Goal: Check status: Check status

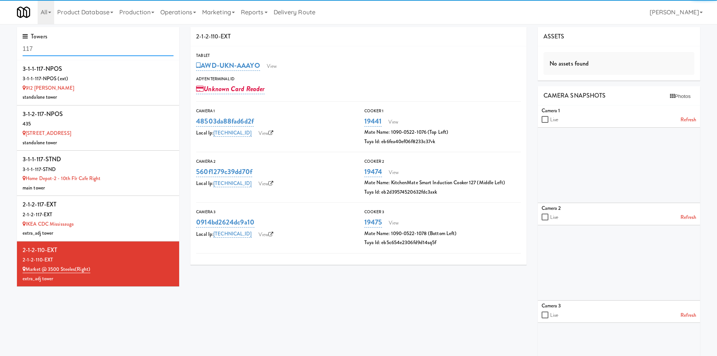
click at [71, 51] on input "117" at bounding box center [98, 49] width 151 height 14
paste input "2-1-3-113"
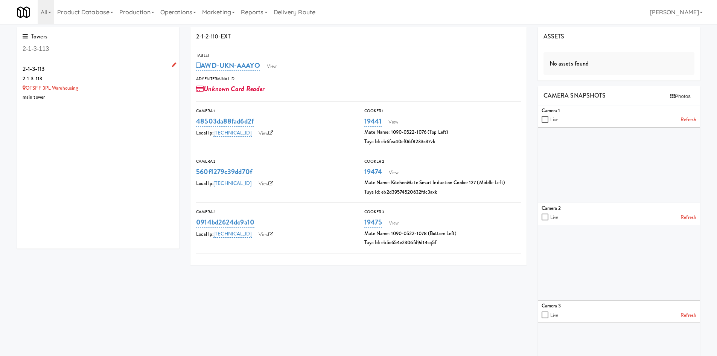
click at [113, 88] on div "OTSFF 3PL Warehousing" at bounding box center [98, 88] width 151 height 9
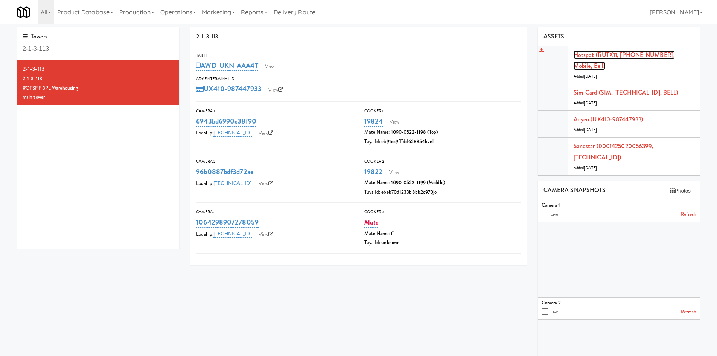
click at [605, 56] on link "Hotspot (RUTX11, 1127153962, Mobile, Bell)" at bounding box center [624, 60] width 101 height 20
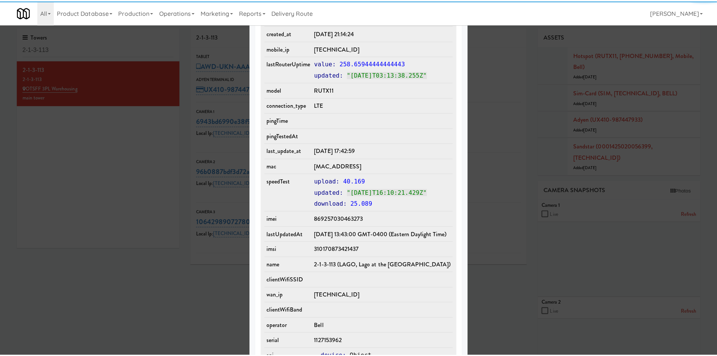
scroll to position [448, 0]
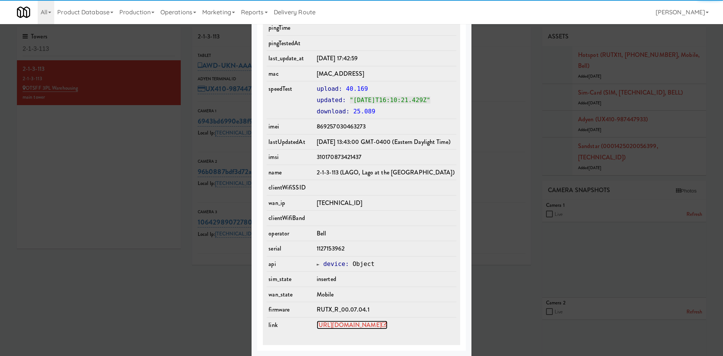
click at [344, 322] on link "https://rms.teltonika-networks.com/devices/655244" at bounding box center [352, 324] width 71 height 9
click at [86, 50] on div at bounding box center [361, 178] width 723 height 356
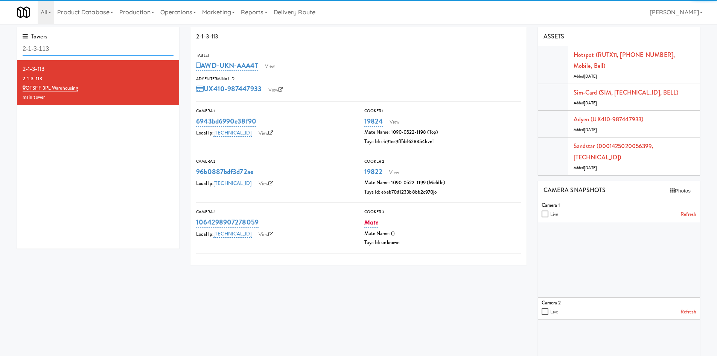
click at [86, 50] on input "2-1-3-113" at bounding box center [98, 49] width 151 height 14
paste input "08"
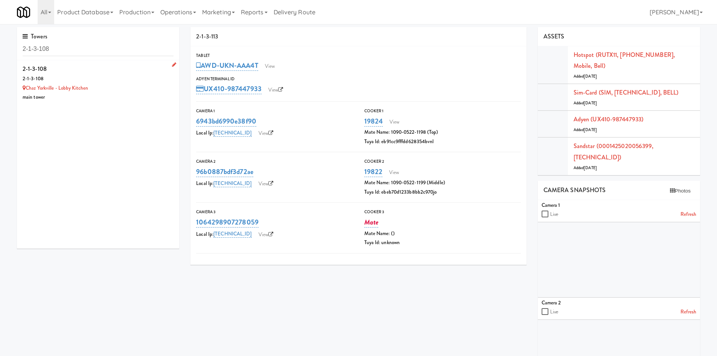
click at [132, 91] on div "Chaz Yorkville - Lobby Kitchen" at bounding box center [98, 88] width 151 height 9
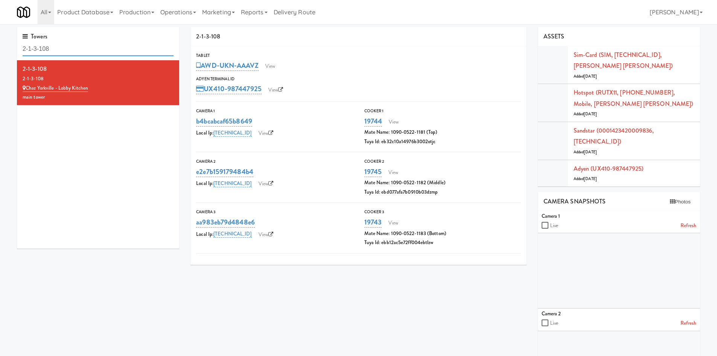
click at [57, 53] on input "2-1-3-108" at bounding box center [98, 49] width 151 height 14
paste input "2-1-2-101"
paste input "text"
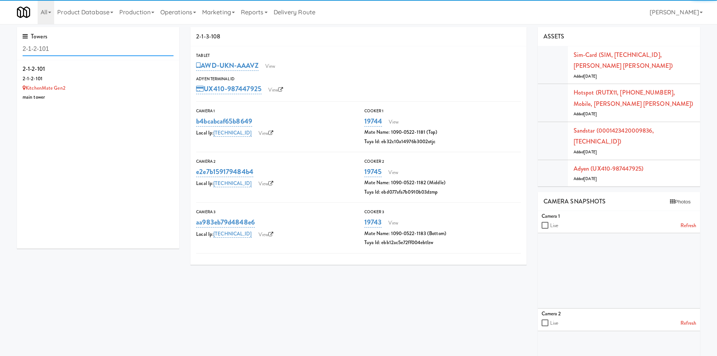
click at [57, 54] on input "2-1-2-101" at bounding box center [98, 49] width 151 height 14
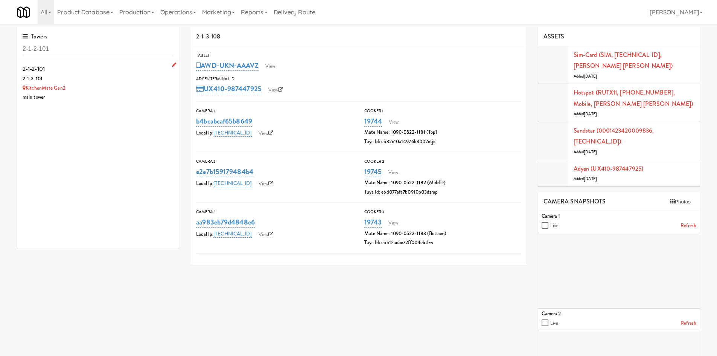
click at [104, 87] on div "KitchenMate Gen2" at bounding box center [98, 88] width 151 height 9
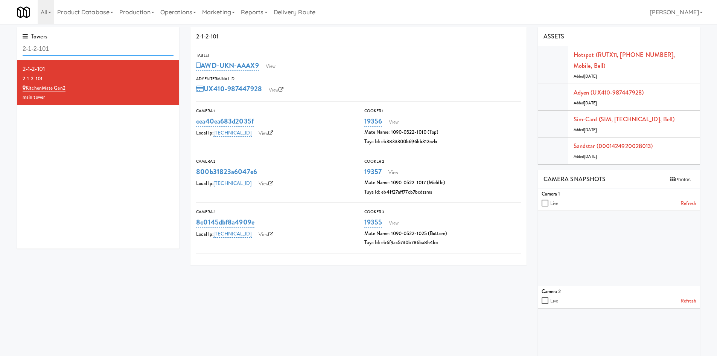
click at [87, 45] on input "2-1-2-101" at bounding box center [98, 49] width 151 height 14
paste input "3-106"
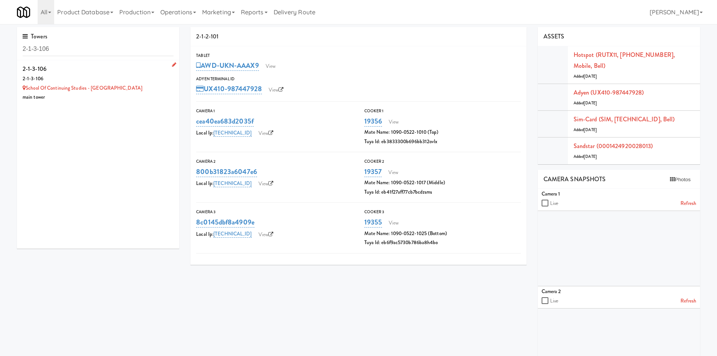
click at [111, 71] on div "2-1-3-106" at bounding box center [98, 68] width 151 height 11
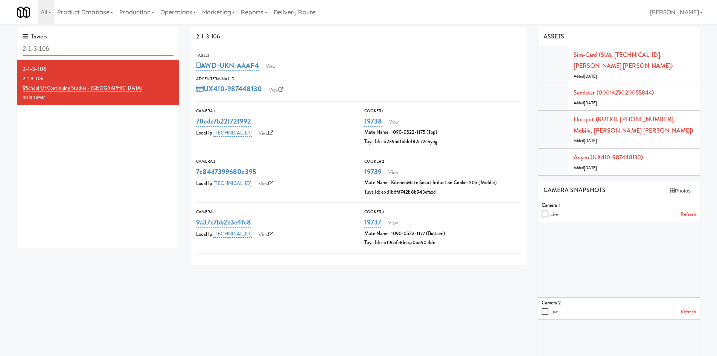
click at [71, 44] on input "2-1-3-106" at bounding box center [98, 49] width 151 height 14
paste input "2-107"
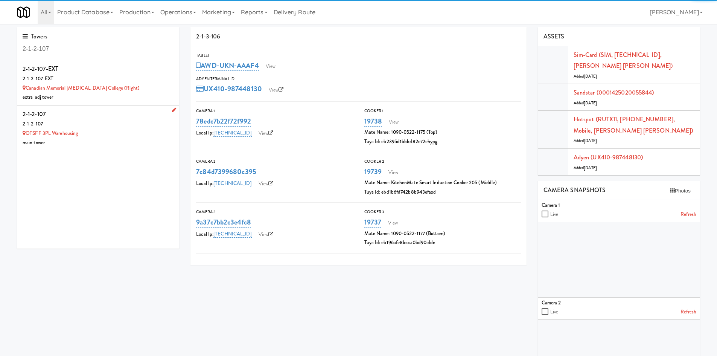
click at [123, 143] on div "main tower" at bounding box center [98, 142] width 151 height 9
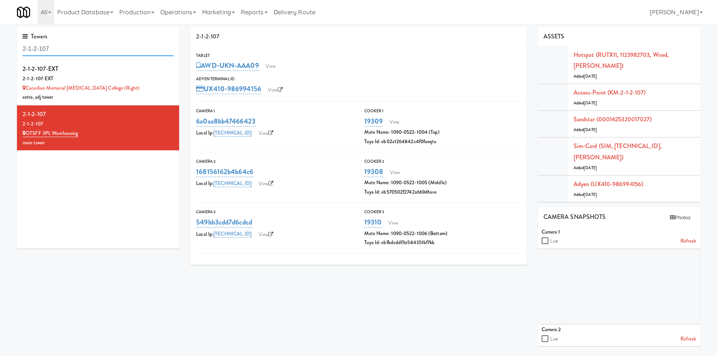
click at [75, 49] on input "2-1-2-107" at bounding box center [98, 49] width 151 height 14
paste input "3-1-1-112"
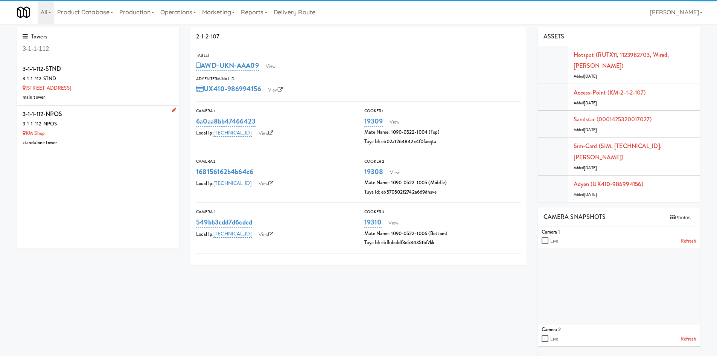
click at [125, 141] on div "standalone tower" at bounding box center [98, 142] width 151 height 9
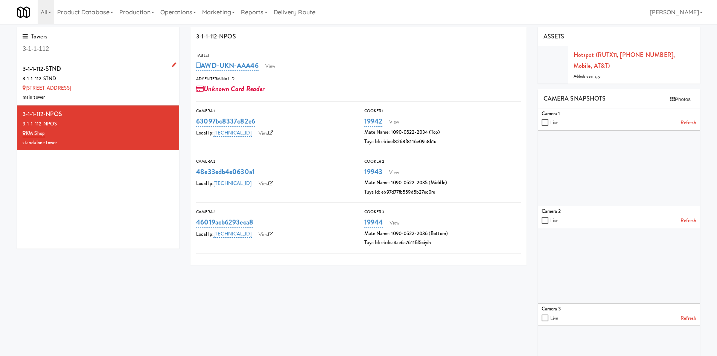
click at [111, 90] on div "5995 Avebury Road" at bounding box center [98, 88] width 151 height 9
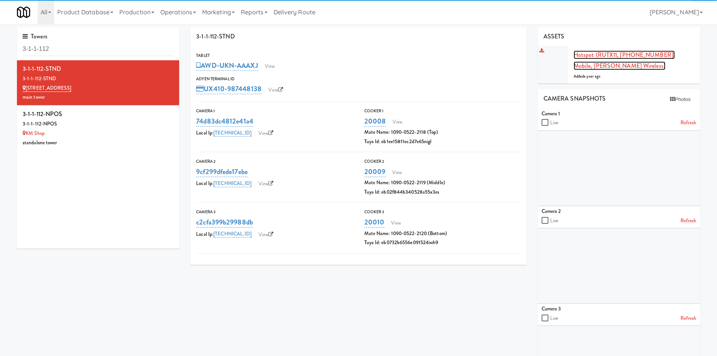
click at [585, 56] on link "Hotspot (RUTX11, 6000658909, Mobile, Rogers Wireless)" at bounding box center [624, 60] width 101 height 20
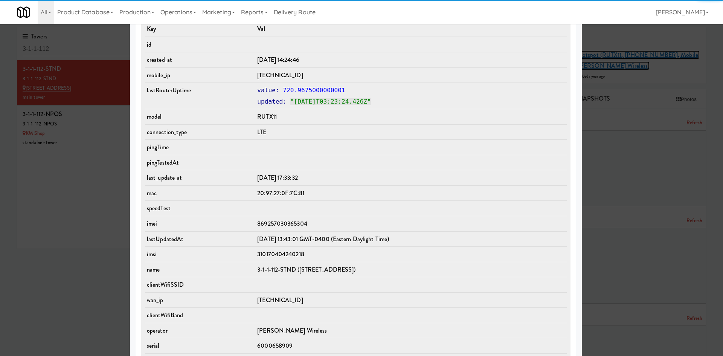
scroll to position [425, 0]
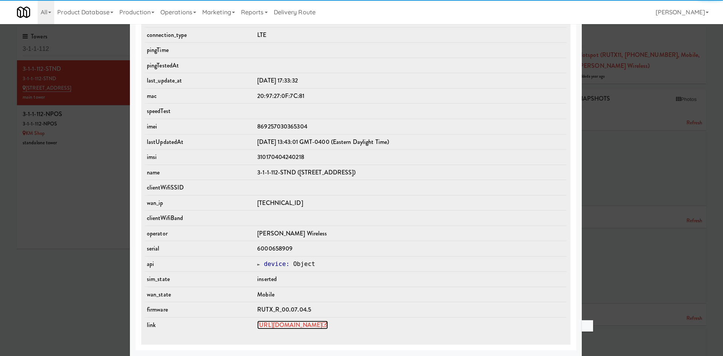
click at [283, 324] on link "https://rms.teltonika-networks.com/devices/889092" at bounding box center [292, 324] width 71 height 9
click at [91, 184] on div at bounding box center [361, 178] width 723 height 356
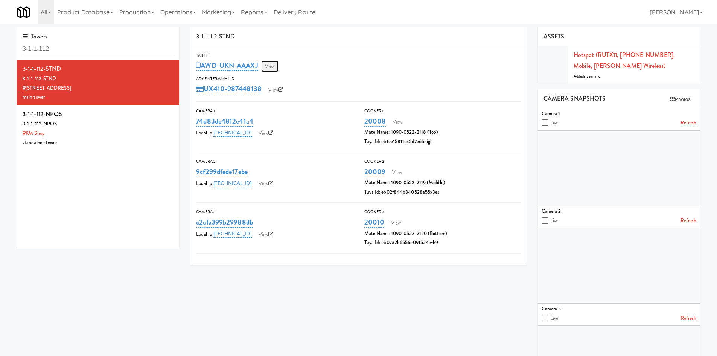
click at [274, 67] on link "View" at bounding box center [269, 66] width 17 height 11
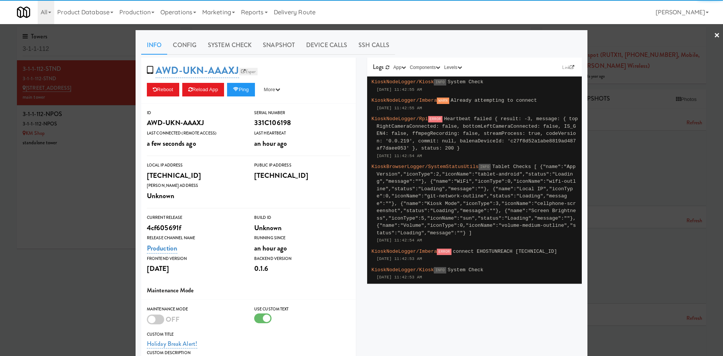
click at [245, 72] on link "Esper" at bounding box center [248, 72] width 19 height 8
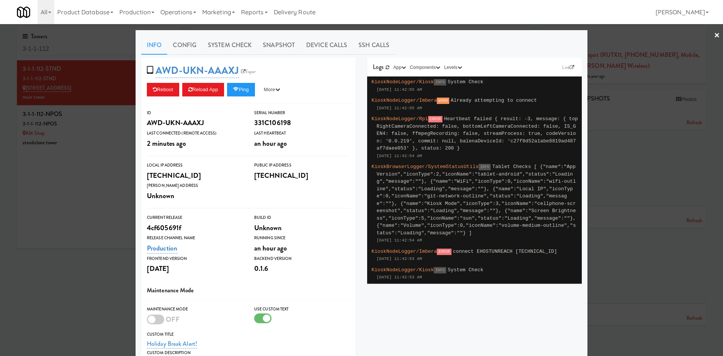
click at [71, 52] on div at bounding box center [361, 178] width 723 height 356
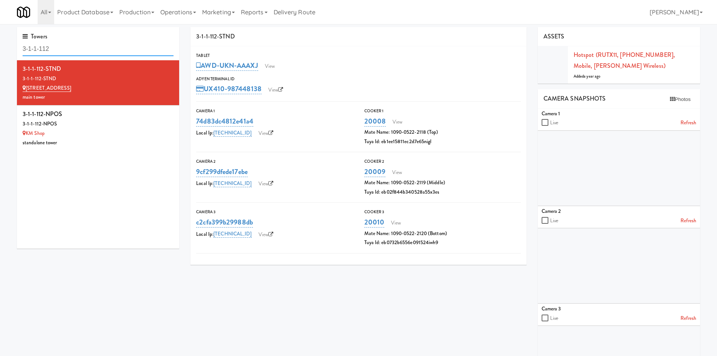
click at [71, 52] on input "3-1-1-112" at bounding box center [98, 49] width 151 height 14
paste input "06"
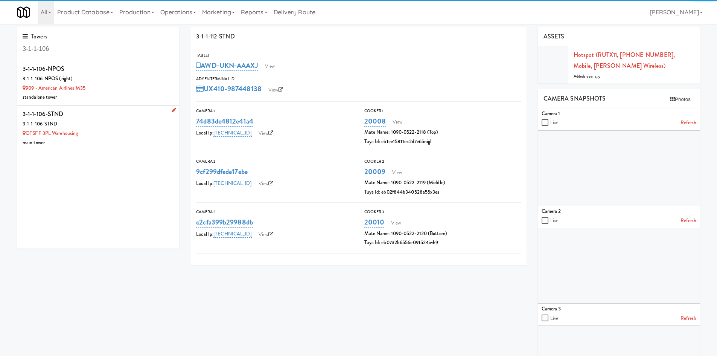
click at [120, 129] on div "OTSFF 3PL Warehousing" at bounding box center [98, 133] width 151 height 9
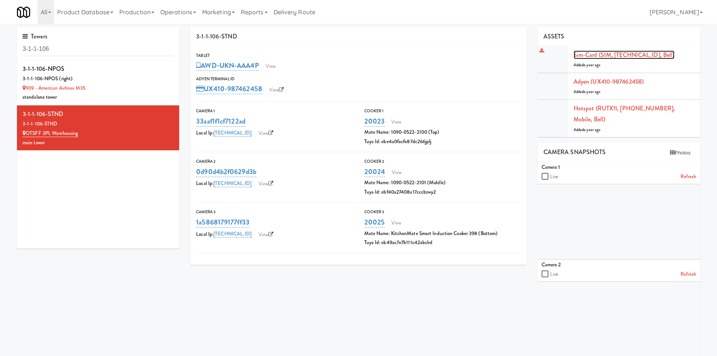
click at [626, 55] on link "Sim-card (SIM, 89011703274042402240, Bell)" at bounding box center [624, 54] width 101 height 9
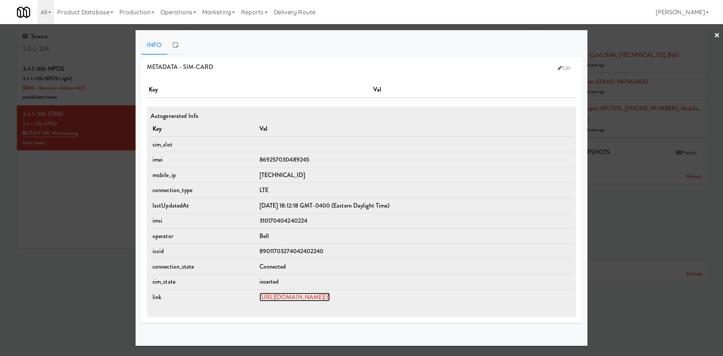
click at [330, 296] on link "https://rms.teltonika-networks.com/devices/889138" at bounding box center [294, 296] width 71 height 9
click at [44, 47] on div at bounding box center [361, 178] width 723 height 356
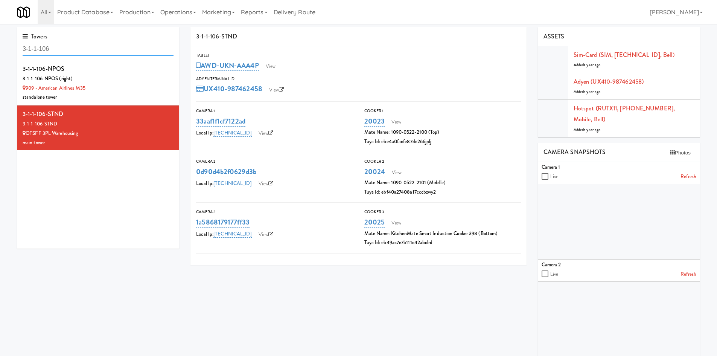
click at [44, 47] on input "3-1-1-106" at bounding box center [98, 49] width 151 height 14
paste input "24"
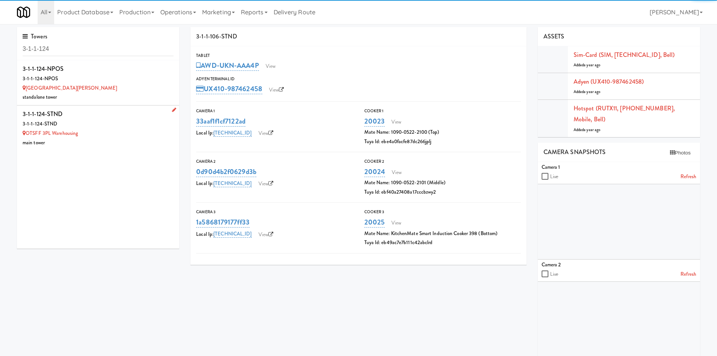
click at [132, 136] on div "OTSFF 3PL Warehousing" at bounding box center [98, 133] width 151 height 9
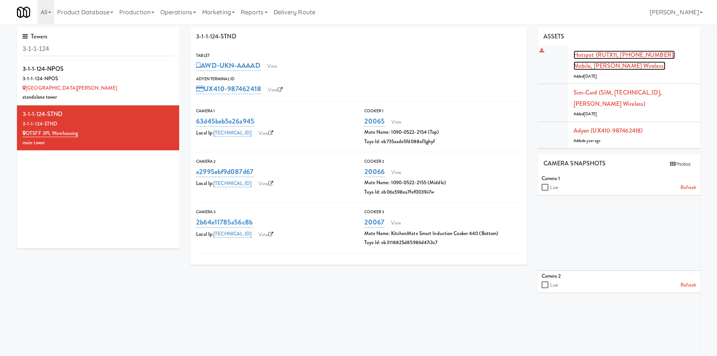
click at [636, 56] on link "Hotspot (RUTX11, [PHONE_NUMBER], Mobile, [PERSON_NAME] Wireless)" at bounding box center [624, 60] width 101 height 20
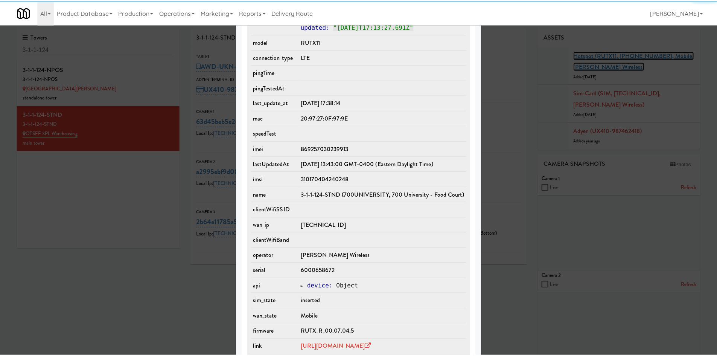
scroll to position [425, 0]
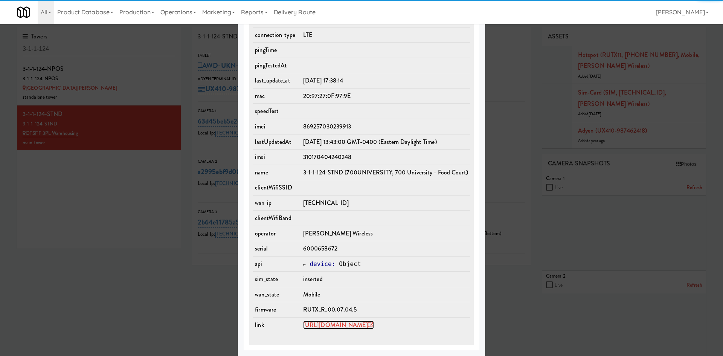
click at [341, 323] on link "https://rms.teltonika-networks.com/devices/889099" at bounding box center [338, 324] width 71 height 9
click at [70, 47] on div at bounding box center [361, 178] width 723 height 356
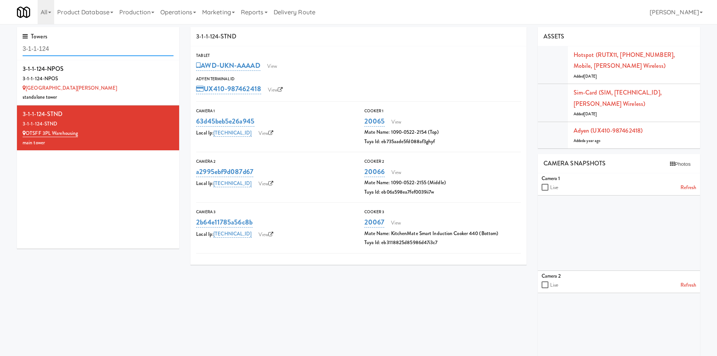
click at [70, 47] on input "3-1-1-124" at bounding box center [98, 49] width 151 height 14
type input "100 she"
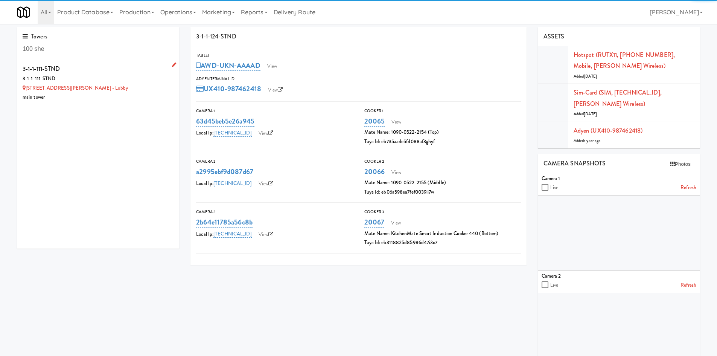
click at [128, 96] on div "main tower" at bounding box center [98, 97] width 151 height 9
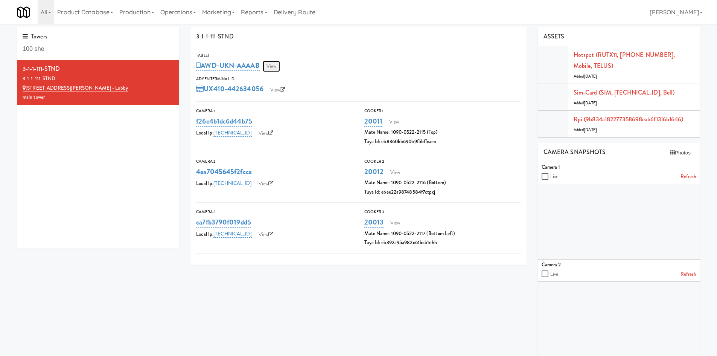
click at [278, 68] on link "View" at bounding box center [271, 66] width 17 height 11
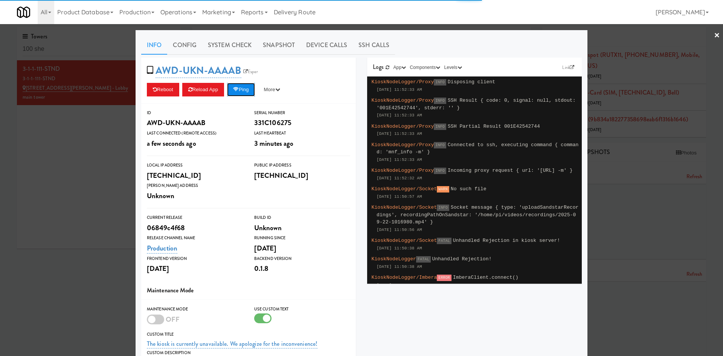
click at [239, 90] on button "Ping" at bounding box center [241, 90] width 28 height 14
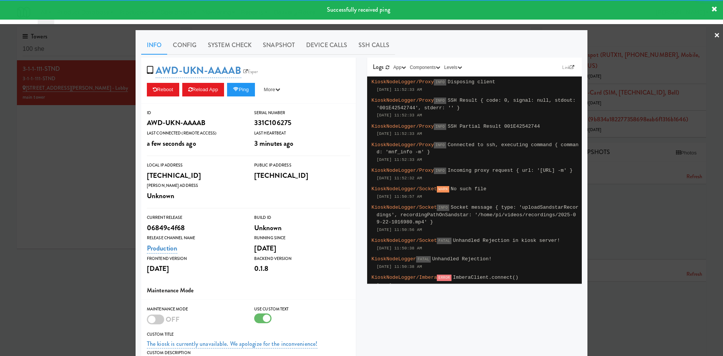
click at [67, 204] on div at bounding box center [361, 178] width 723 height 356
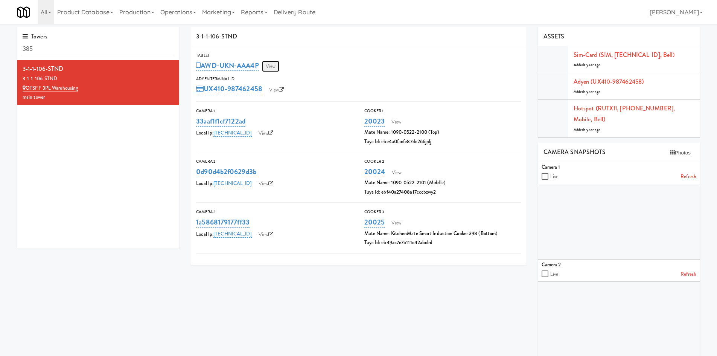
click at [275, 63] on link "View" at bounding box center [270, 66] width 17 height 11
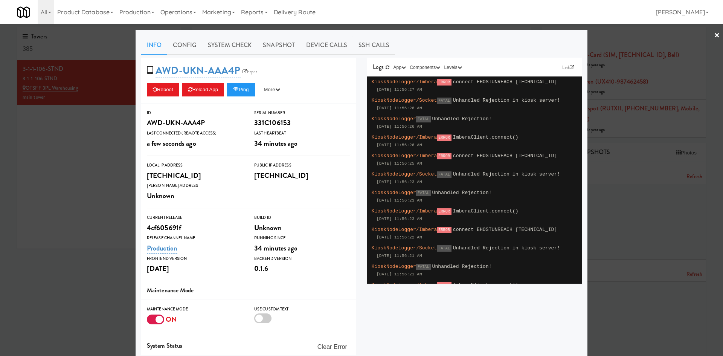
click at [152, 315] on div at bounding box center [155, 319] width 17 height 10
click at [0, 0] on input "checkbox" at bounding box center [0, 0] width 0 height 0
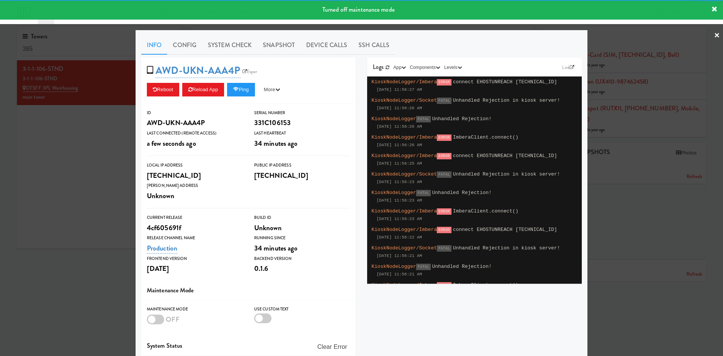
click at [73, 196] on div at bounding box center [361, 178] width 723 height 356
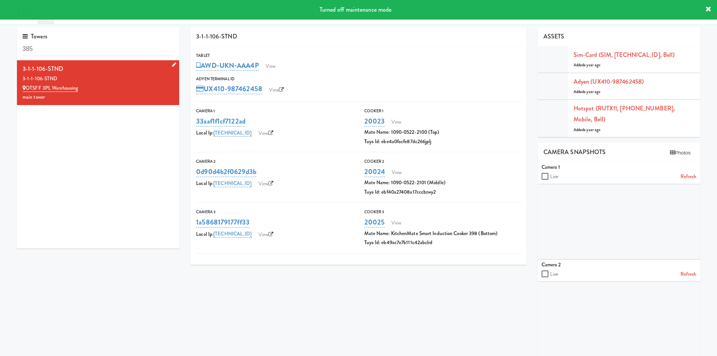
drag, startPoint x: 112, startPoint y: 140, endPoint x: 129, endPoint y: 83, distance: 59.1
click at [129, 83] on div "3-1-1-106-STND 3-1-1-106-STND OTSFF 3PL Warehousing main tower" at bounding box center [98, 154] width 162 height 188
click at [268, 67] on link "View" at bounding box center [270, 66] width 17 height 11
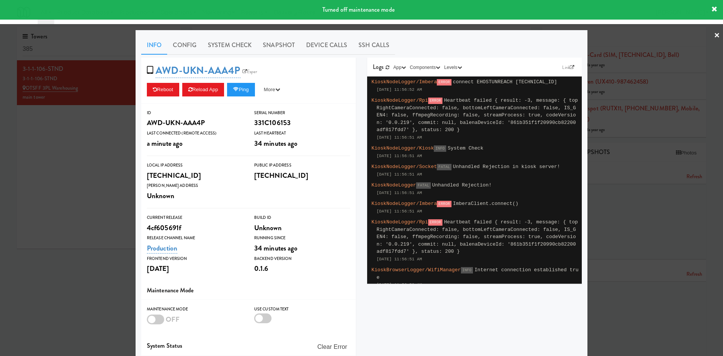
click at [245, 67] on span "AWD-UKN-AAA4P Esper" at bounding box center [204, 70] width 115 height 14
click at [247, 72] on link "Esper" at bounding box center [250, 72] width 19 height 8
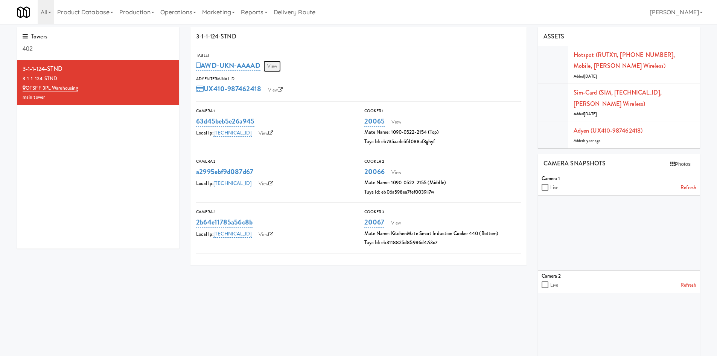
click at [273, 68] on link "View" at bounding box center [271, 66] width 17 height 11
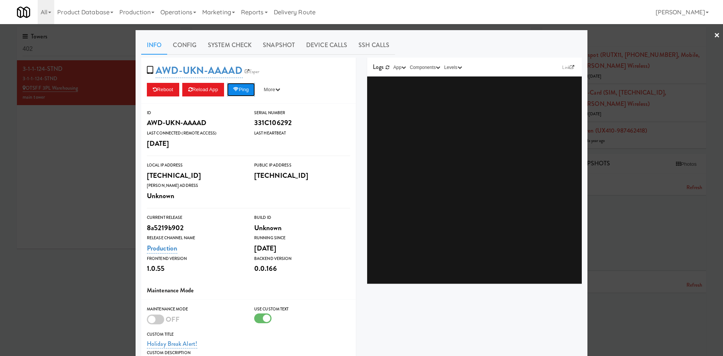
click at [241, 92] on button "Ping" at bounding box center [241, 90] width 28 height 14
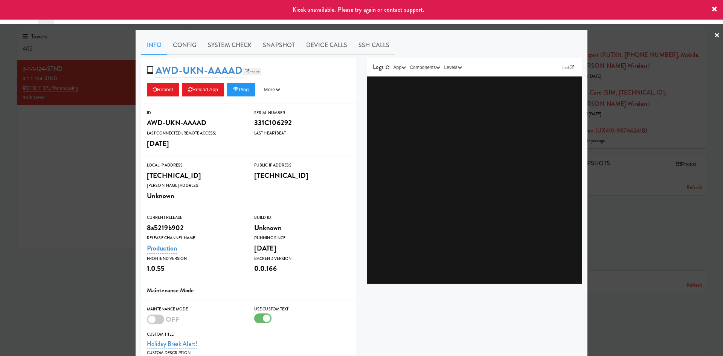
click at [250, 69] on link "Esper" at bounding box center [252, 72] width 19 height 8
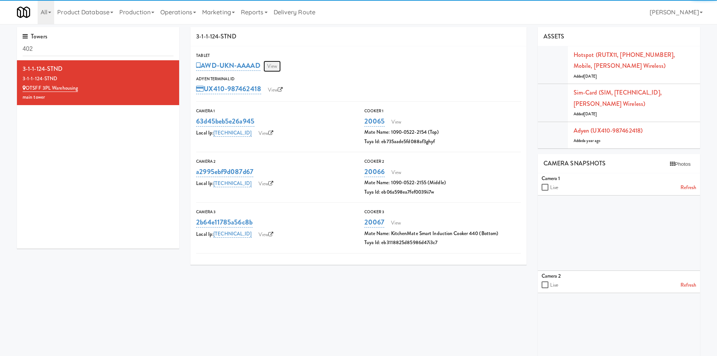
click at [274, 70] on link "View" at bounding box center [271, 66] width 17 height 11
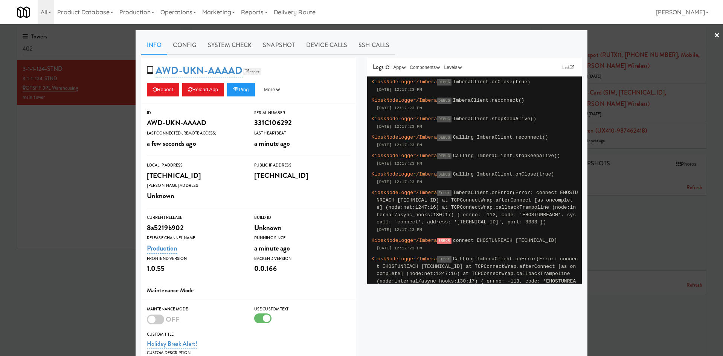
click at [248, 70] on link "Esper" at bounding box center [252, 72] width 19 height 8
click at [70, 289] on div at bounding box center [361, 178] width 723 height 356
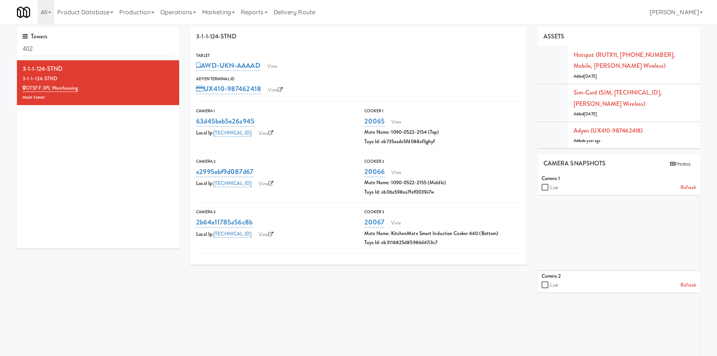
scroll to position [116, 0]
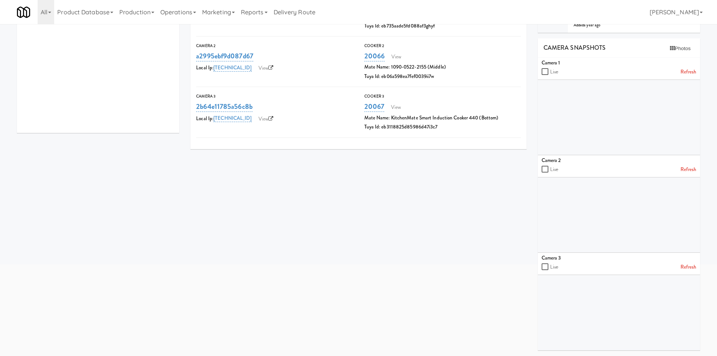
click at [690, 270] on link "Refresh" at bounding box center [688, 266] width 16 height 9
drag, startPoint x: 215, startPoint y: 257, endPoint x: 248, endPoint y: 301, distance: 55.1
click at [248, 301] on div "3-1-1-124-STND Tablet AWD-UKN-AAAAD View Adyen Terminal Id UX410-987462418 View…" at bounding box center [445, 134] width 521 height 444
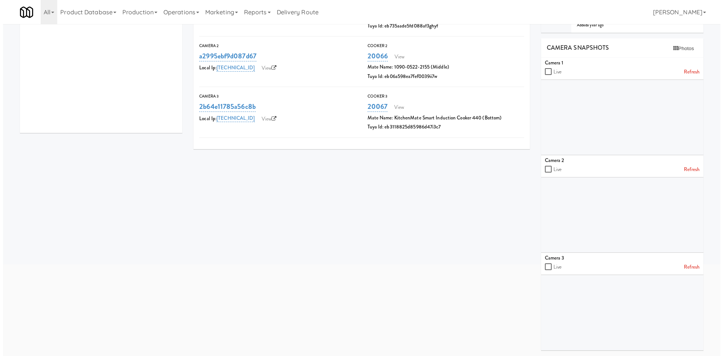
scroll to position [0, 0]
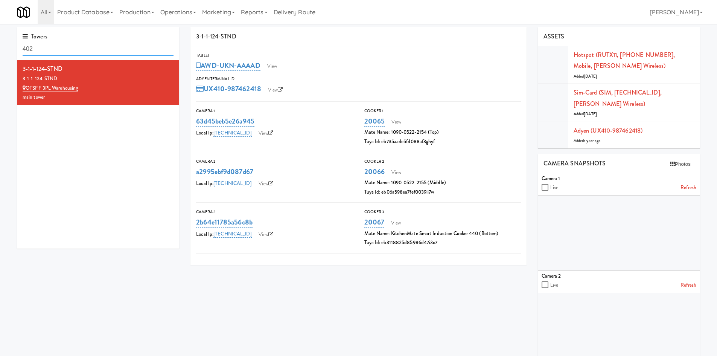
click at [78, 49] on input "402" at bounding box center [98, 49] width 151 height 14
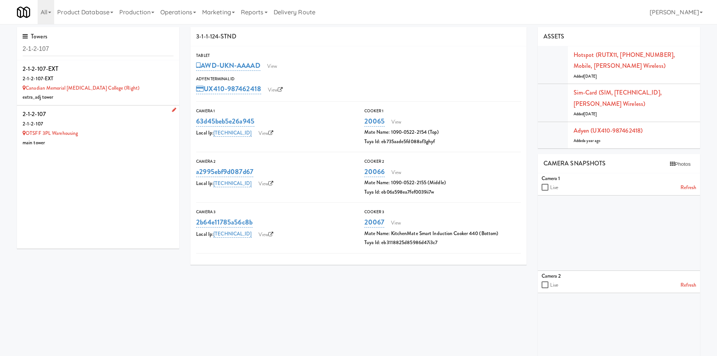
click at [115, 135] on div "OTSFF 3PL Warehousing" at bounding box center [98, 133] width 151 height 9
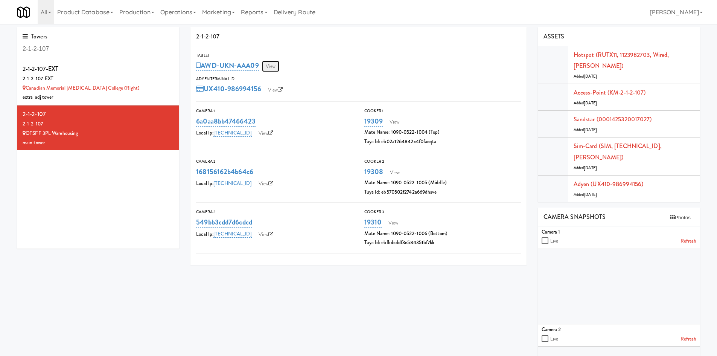
click at [277, 67] on link "View" at bounding box center [270, 66] width 17 height 11
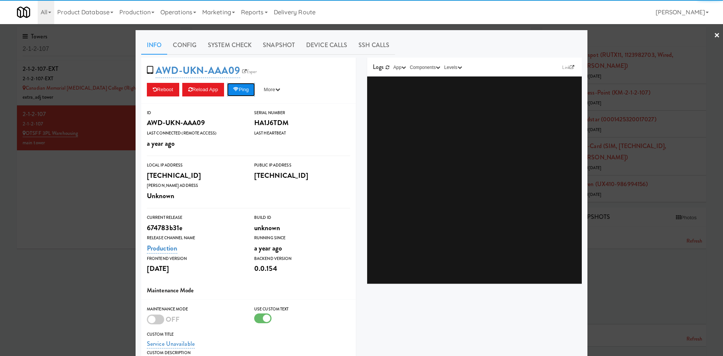
click at [247, 86] on button "Ping" at bounding box center [241, 90] width 28 height 14
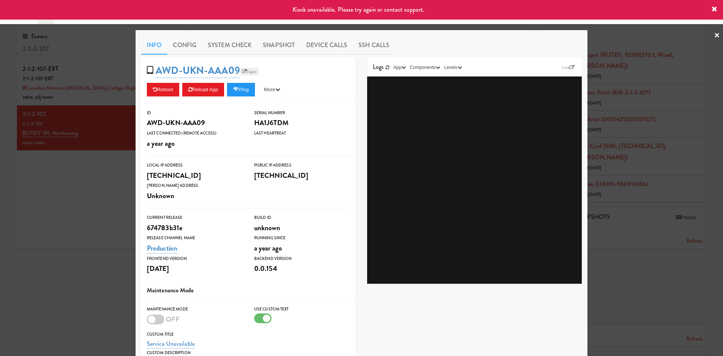
click at [246, 73] on link "Esper" at bounding box center [249, 72] width 19 height 8
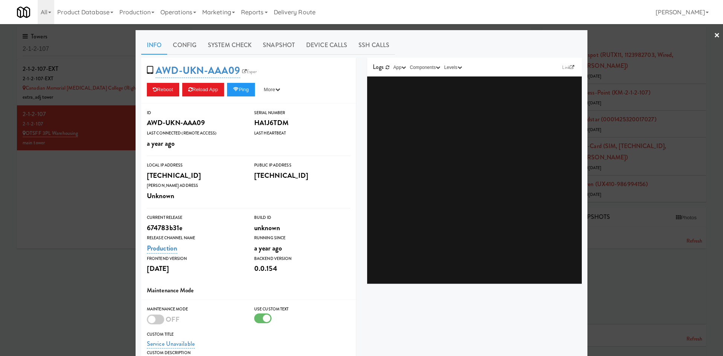
click at [74, 49] on div at bounding box center [361, 178] width 723 height 356
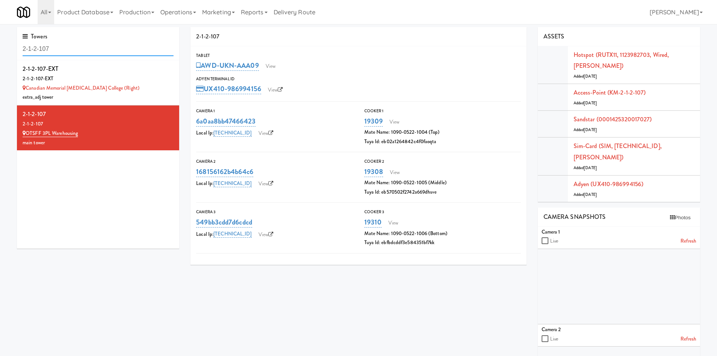
click at [73, 49] on input "2-1-2-107" at bounding box center [98, 49] width 151 height 14
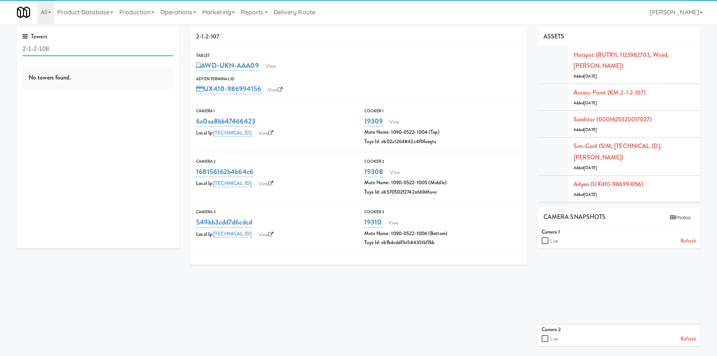
type input "2-1-2-108"
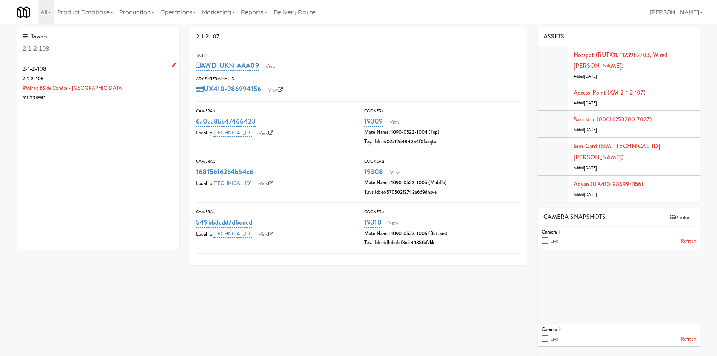
click at [132, 81] on div "2-1-2-108" at bounding box center [98, 78] width 151 height 9
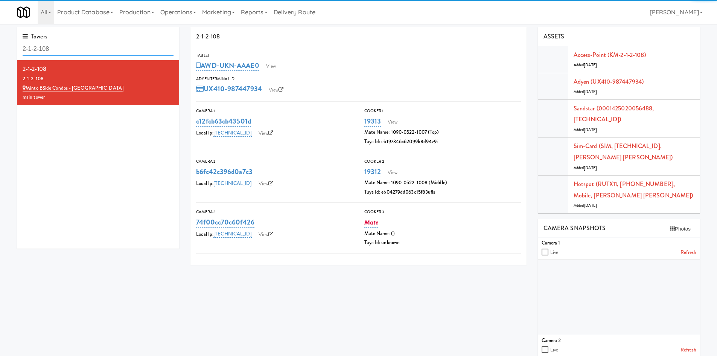
click at [36, 49] on input "2-1-2-108" at bounding box center [98, 49] width 151 height 14
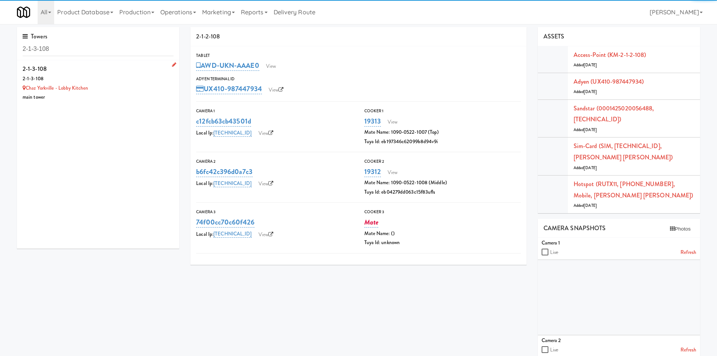
click at [142, 96] on div "main tower" at bounding box center [98, 97] width 151 height 9
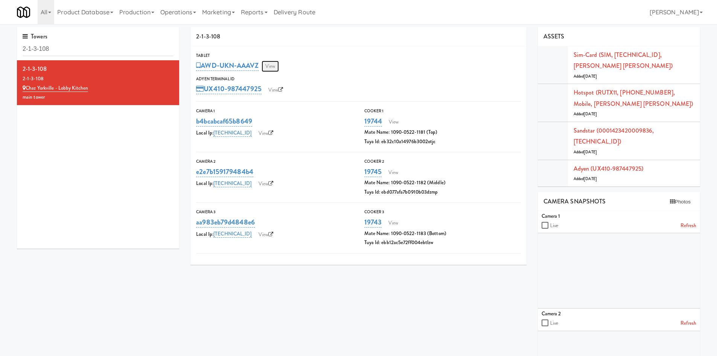
click at [275, 65] on link "View" at bounding box center [270, 66] width 17 height 11
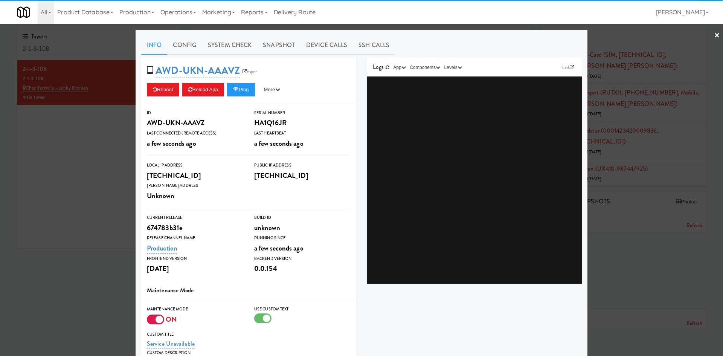
scroll to position [102, 0]
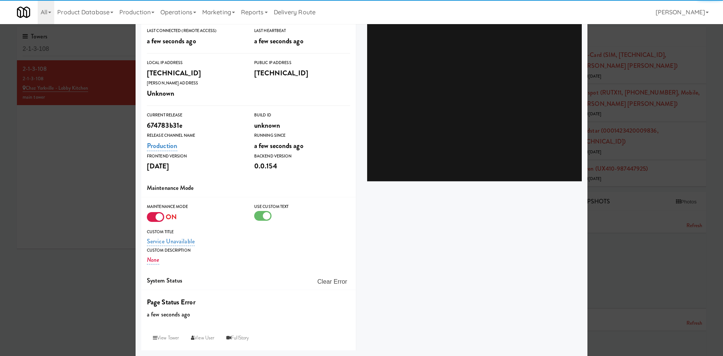
click at [154, 209] on div "Maintenance Mode" at bounding box center [195, 207] width 96 height 8
click at [156, 219] on div at bounding box center [155, 217] width 17 height 10
click at [0, 0] on input "checkbox" at bounding box center [0, 0] width 0 height 0
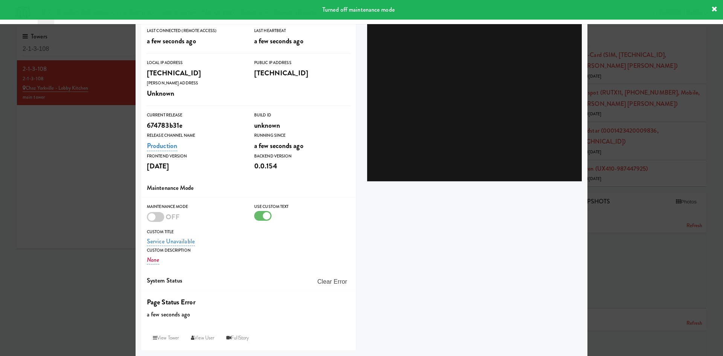
click at [259, 216] on div at bounding box center [262, 216] width 17 height 10
click at [0, 0] on input "checkbox" at bounding box center [0, 0] width 0 height 0
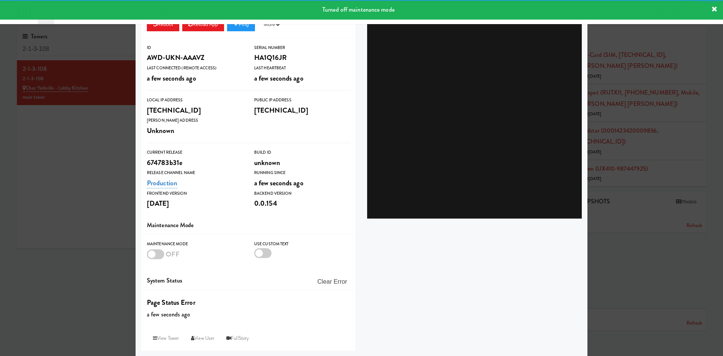
scroll to position [0, 0]
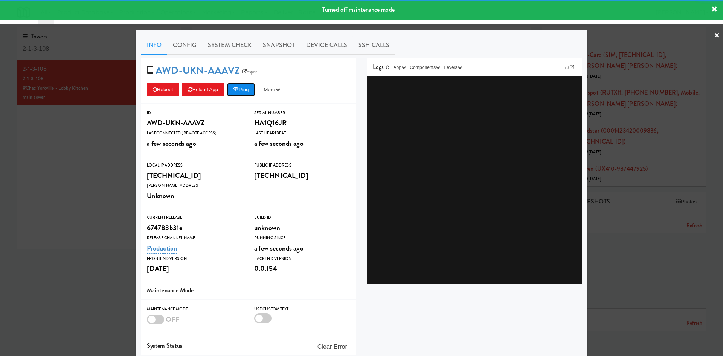
click at [245, 86] on button "Ping" at bounding box center [241, 90] width 28 height 14
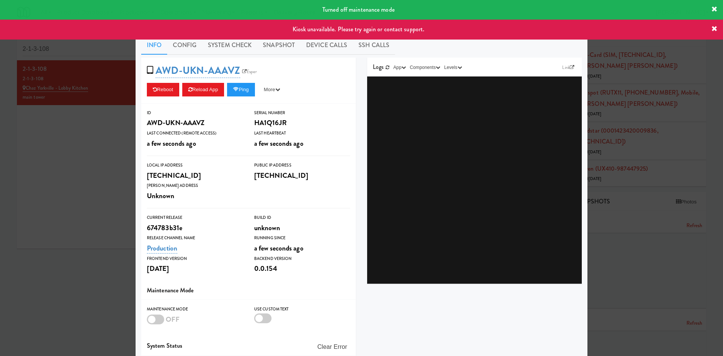
click at [90, 202] on div at bounding box center [361, 178] width 723 height 356
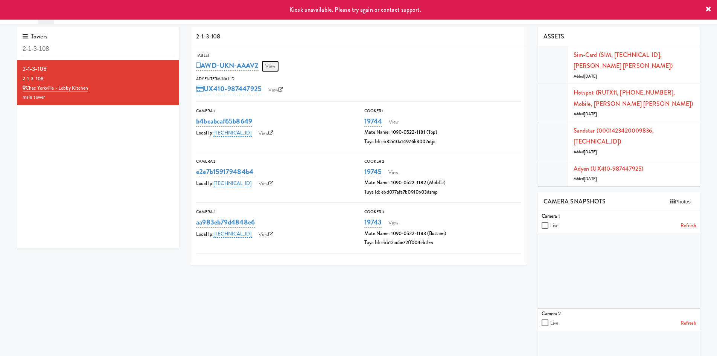
click at [274, 69] on link "View" at bounding box center [270, 66] width 17 height 11
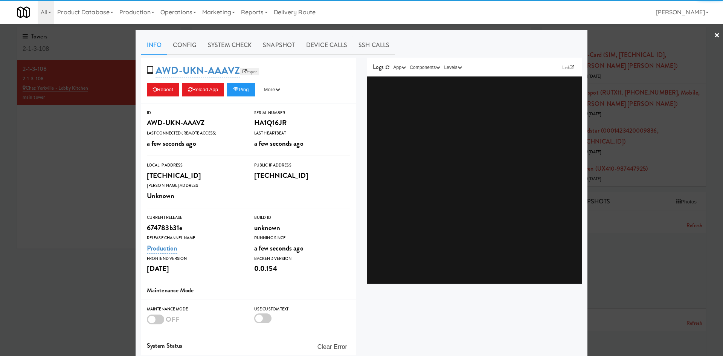
click at [249, 75] on link "Esper" at bounding box center [249, 72] width 19 height 8
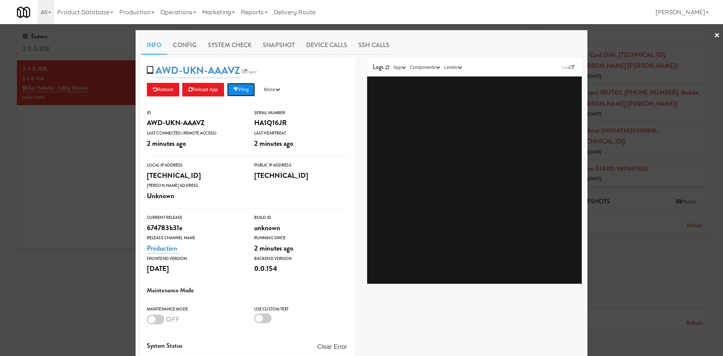
click at [231, 87] on button "Ping" at bounding box center [241, 90] width 28 height 14
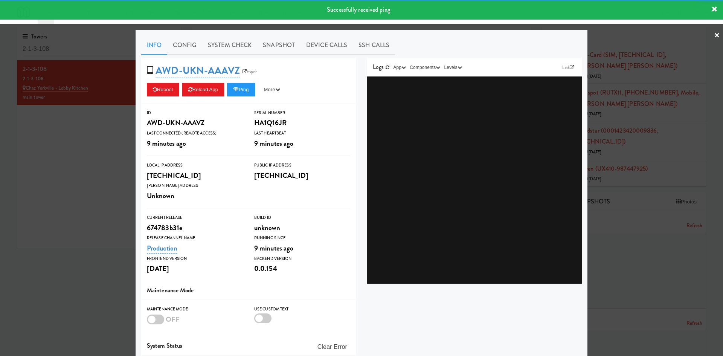
click at [96, 118] on div at bounding box center [361, 178] width 723 height 356
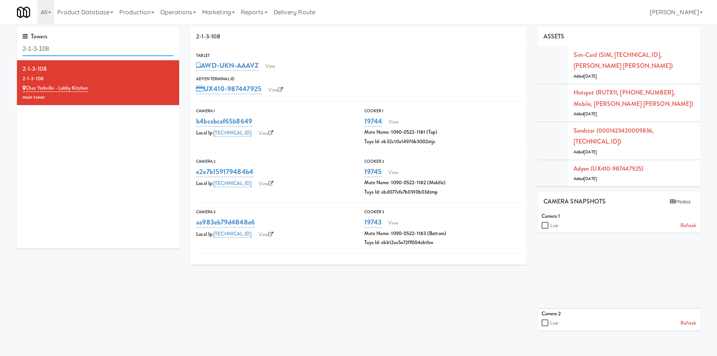
click at [56, 43] on input "2-1-3-108" at bounding box center [98, 49] width 151 height 14
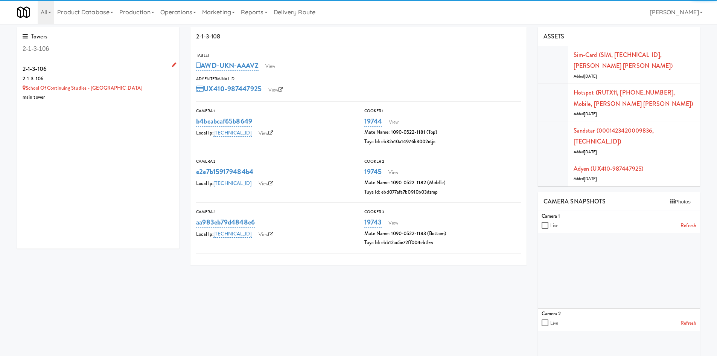
click at [141, 79] on div "2-1-3-106" at bounding box center [98, 78] width 151 height 9
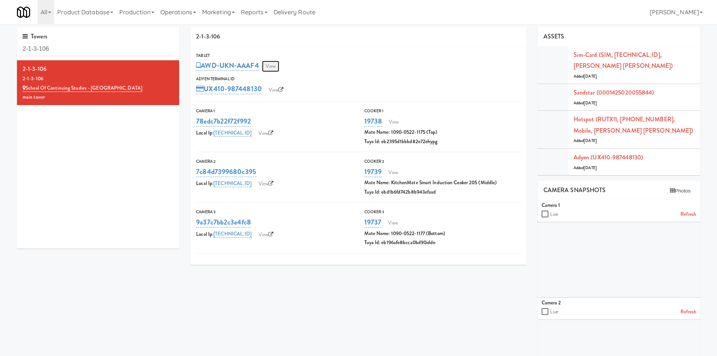
click at [272, 69] on link "View" at bounding box center [270, 66] width 17 height 11
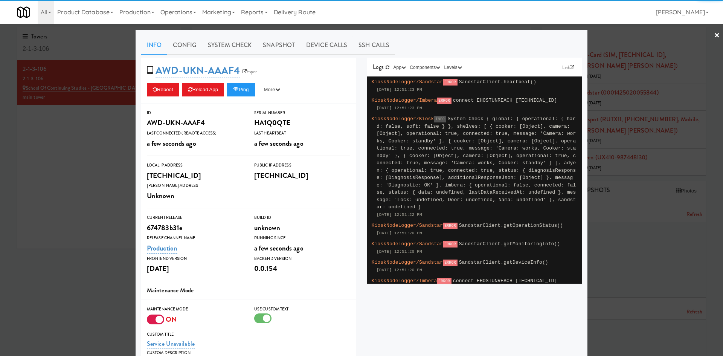
scroll to position [23, 0]
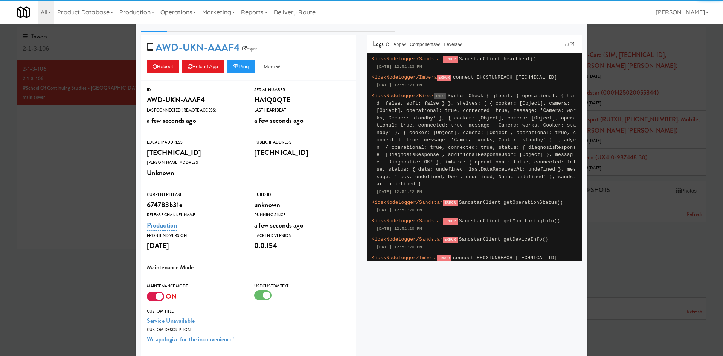
click at [147, 298] on div at bounding box center [155, 296] width 17 height 10
click at [0, 0] on input "checkbox" at bounding box center [0, 0] width 0 height 0
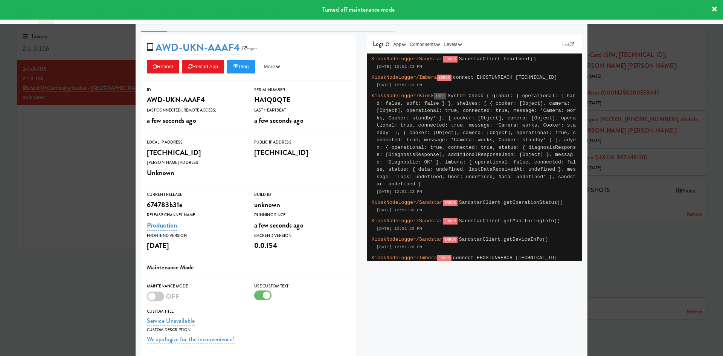
click at [260, 294] on div at bounding box center [262, 295] width 17 height 10
click at [0, 0] on input "checkbox" at bounding box center [0, 0] width 0 height 0
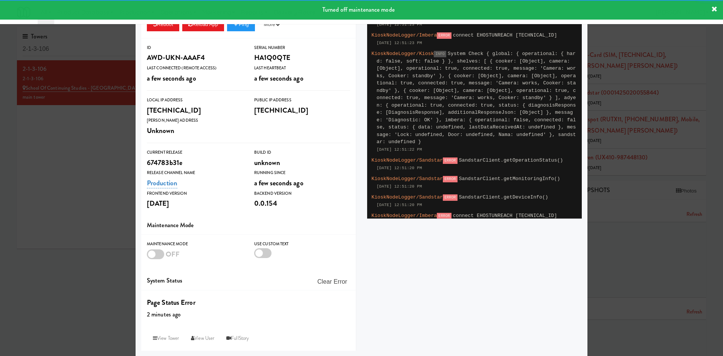
scroll to position [0, 0]
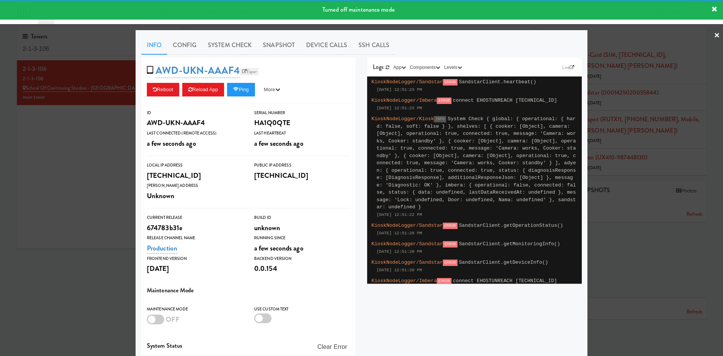
click at [242, 72] on icon at bounding box center [244, 71] width 5 height 5
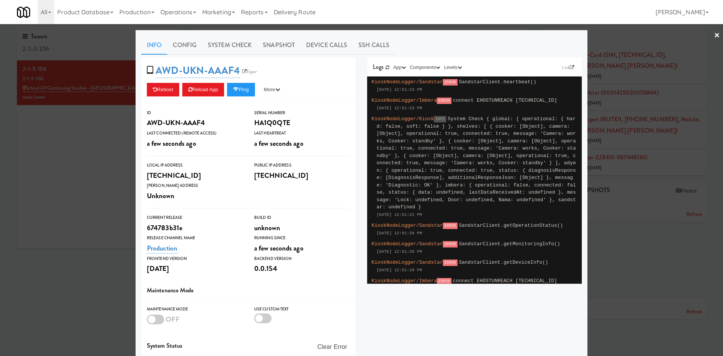
click at [75, 50] on div at bounding box center [361, 178] width 723 height 356
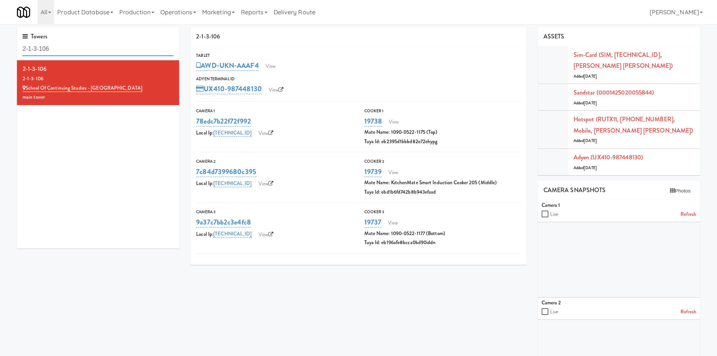
click at [75, 50] on input "2-1-3-106" at bounding box center [98, 49] width 151 height 14
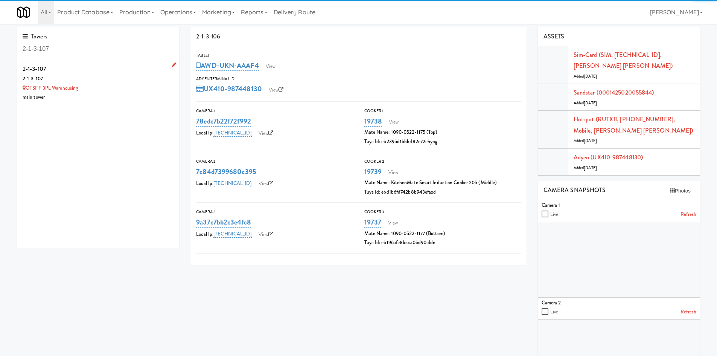
click at [121, 96] on div "main tower" at bounding box center [98, 97] width 151 height 9
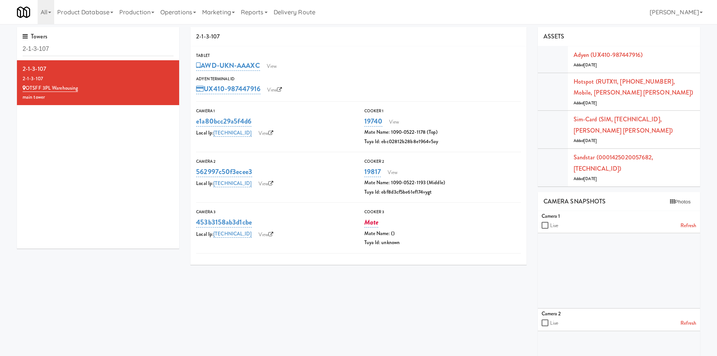
click at [283, 69] on div "AWD-UKN-AAAXC View" at bounding box center [358, 65] width 325 height 13
click at [280, 69] on link "View" at bounding box center [271, 66] width 17 height 11
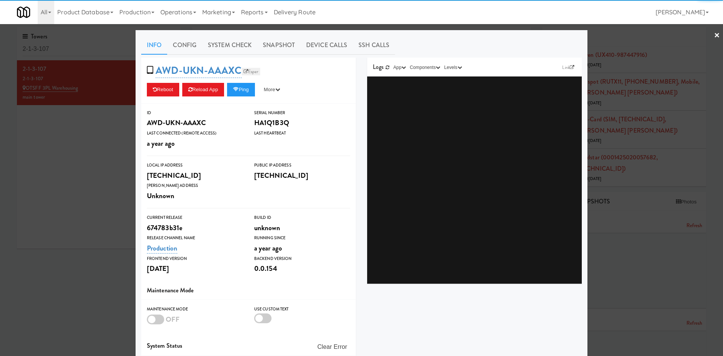
click at [249, 70] on link "Esper" at bounding box center [251, 72] width 19 height 8
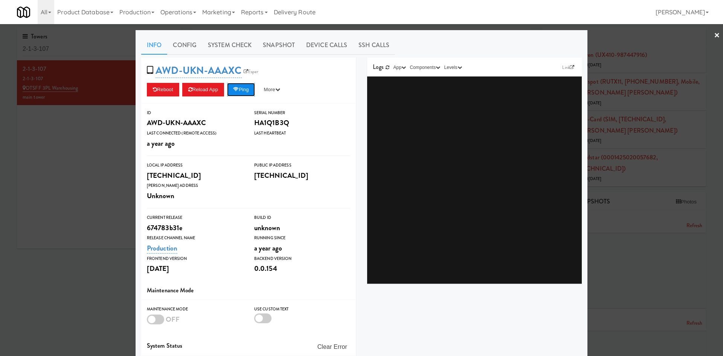
click at [245, 89] on button "Ping" at bounding box center [241, 90] width 28 height 14
click at [64, 146] on div at bounding box center [361, 178] width 723 height 356
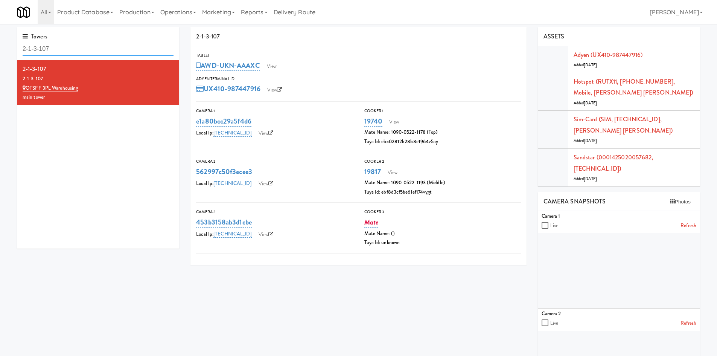
click at [37, 49] on input "2-1-3-107" at bounding box center [98, 49] width 151 height 14
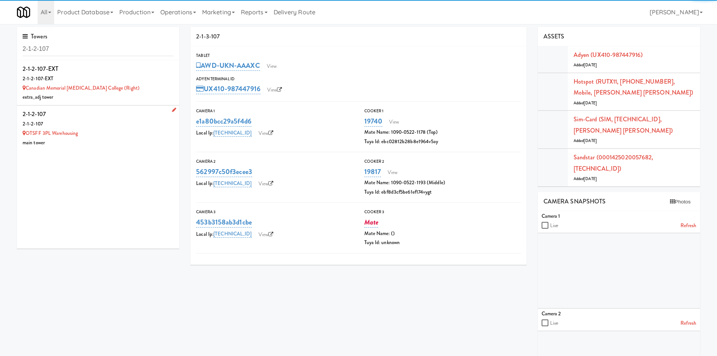
click at [133, 115] on div "2-1-2-107" at bounding box center [98, 113] width 151 height 11
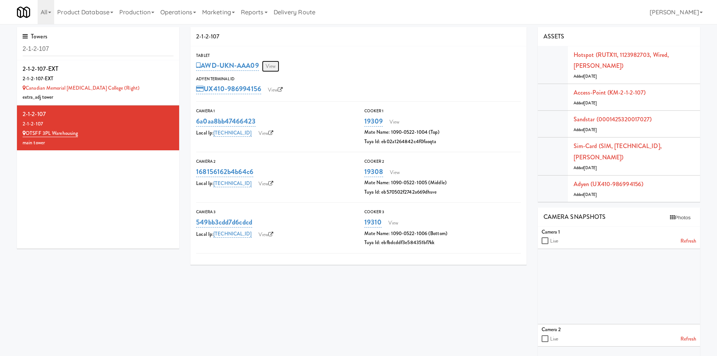
click at [274, 65] on link "View" at bounding box center [270, 66] width 17 height 11
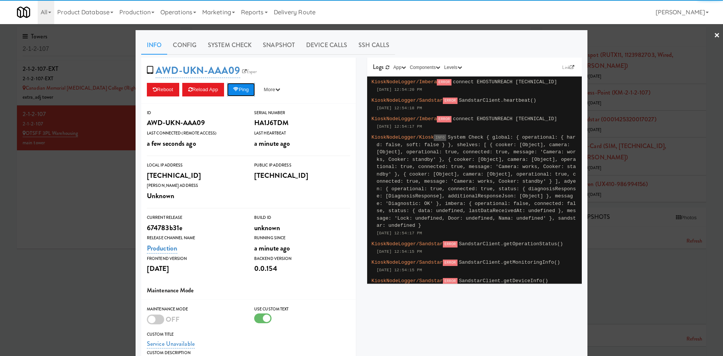
click at [238, 87] on icon at bounding box center [236, 89] width 6 height 5
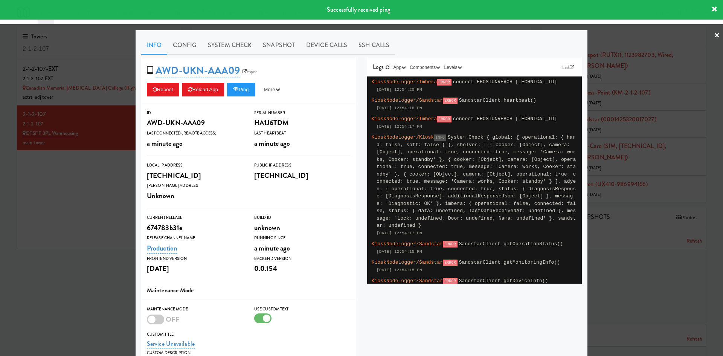
click at [251, 77] on span "AWD-UKN-AAA09 Esper" at bounding box center [204, 70] width 115 height 14
click at [251, 73] on link "Esper" at bounding box center [249, 72] width 19 height 8
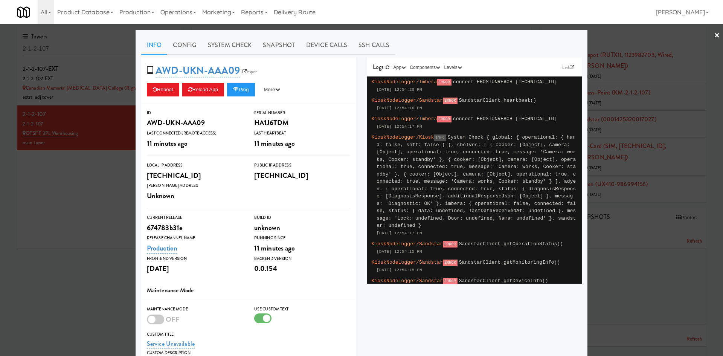
click at [64, 54] on div at bounding box center [361, 178] width 723 height 356
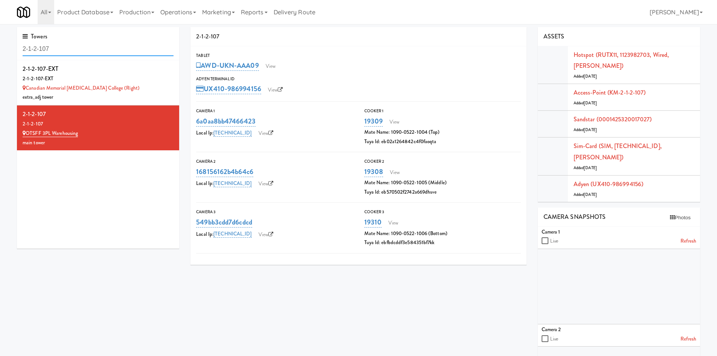
click at [65, 52] on input "2-1-2-107" at bounding box center [98, 49] width 151 height 14
click at [90, 46] on input "2-1-2-107" at bounding box center [98, 49] width 151 height 14
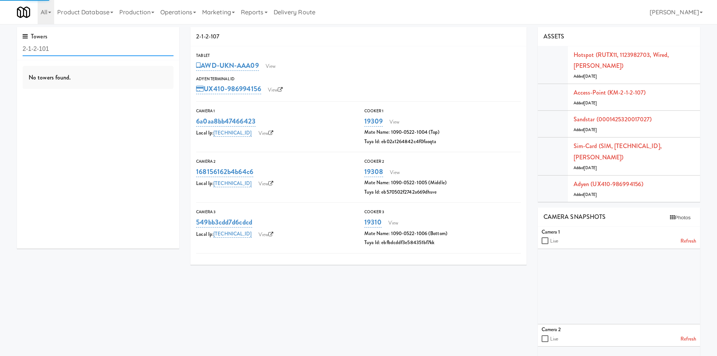
type input "2-1-2-101"
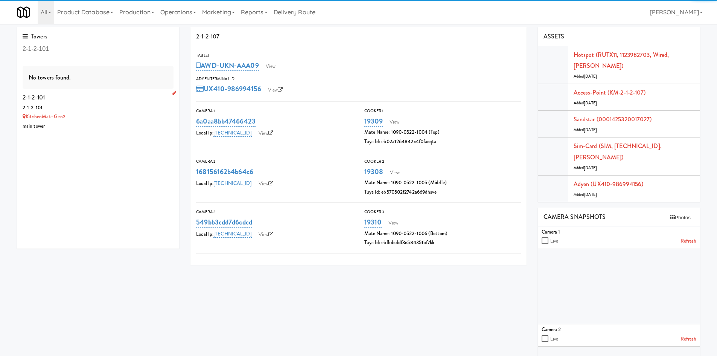
click at [93, 105] on div "2-1-2-101" at bounding box center [98, 107] width 151 height 9
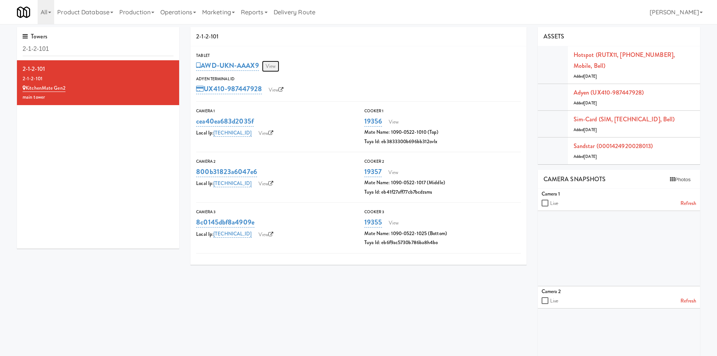
click at [271, 69] on link "View" at bounding box center [270, 66] width 17 height 11
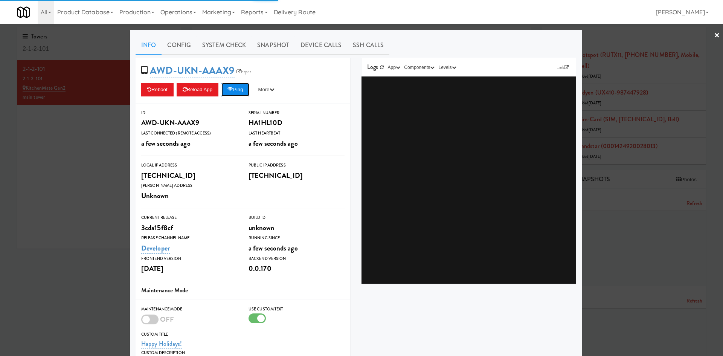
click at [244, 91] on button "Ping" at bounding box center [235, 90] width 28 height 14
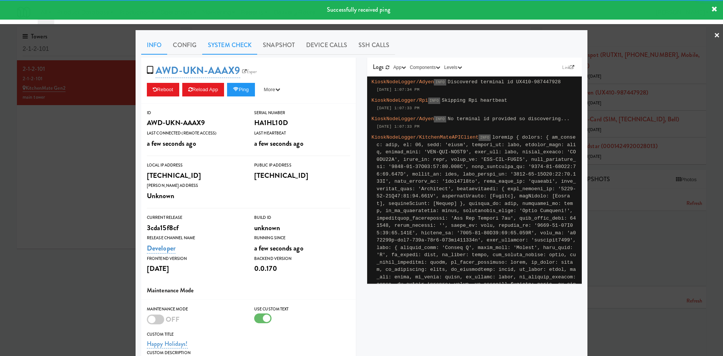
click at [230, 41] on link "System Check" at bounding box center [229, 45] width 55 height 19
click at [175, 41] on link "Config" at bounding box center [184, 45] width 35 height 19
click at [222, 43] on link "System Check" at bounding box center [229, 45] width 55 height 19
click at [272, 50] on link "Snapshot" at bounding box center [278, 45] width 43 height 19
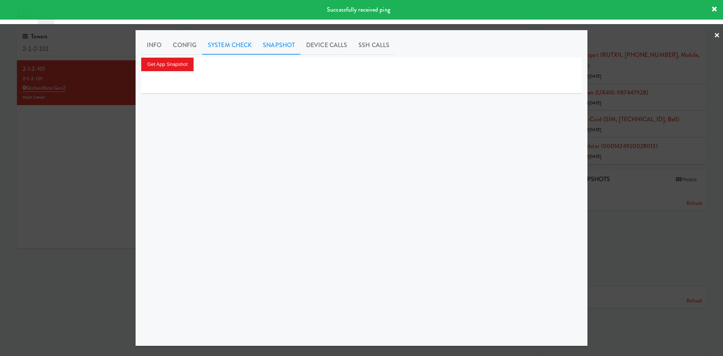
click at [236, 44] on link "System Check" at bounding box center [229, 45] width 55 height 19
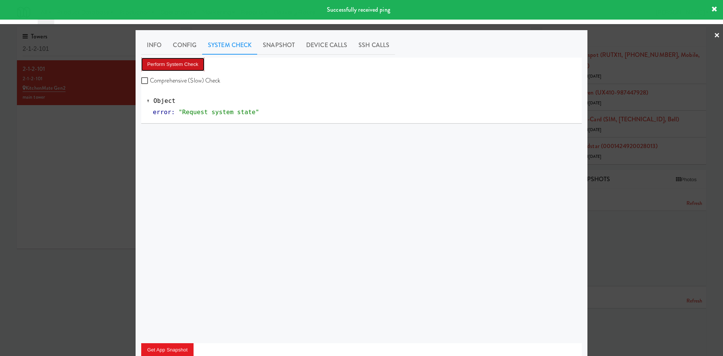
click at [178, 65] on button "Perform System Check" at bounding box center [172, 65] width 63 height 14
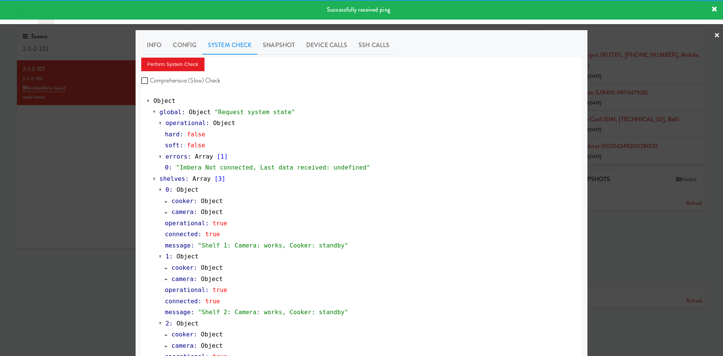
click at [83, 193] on div at bounding box center [361, 178] width 723 height 356
